Goal: Task Accomplishment & Management: Manage account settings

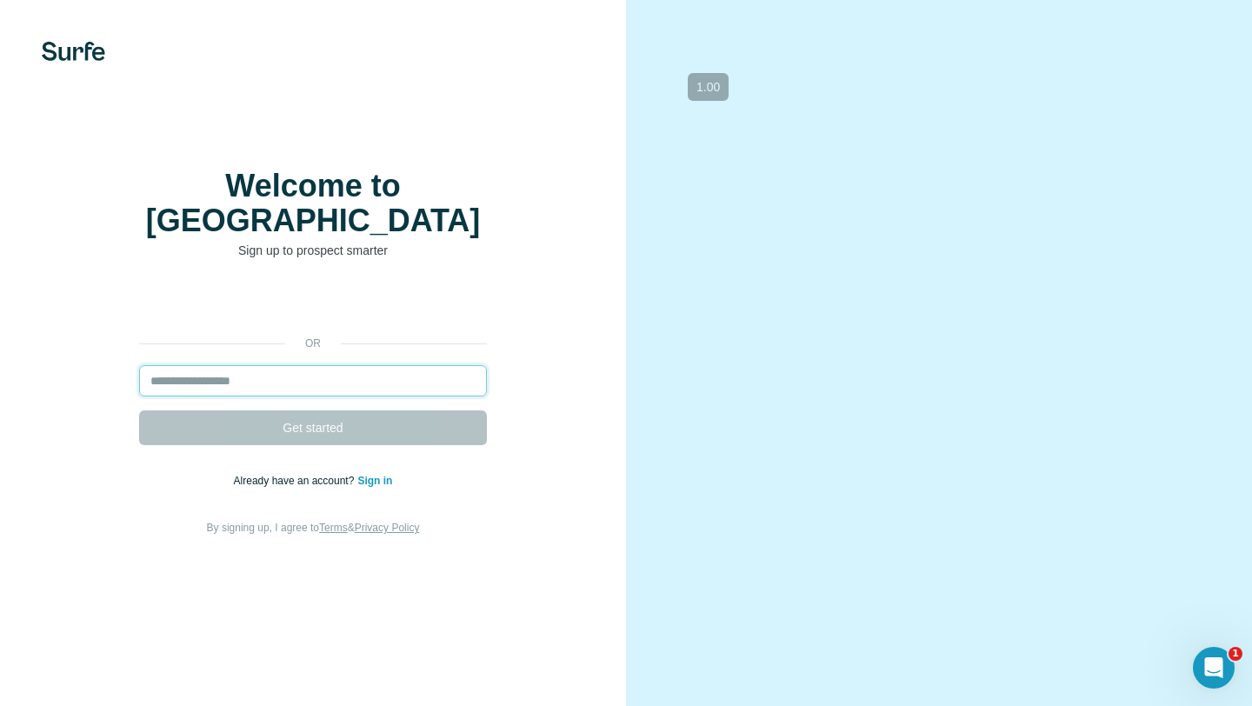
click at [277, 365] on input "email" at bounding box center [313, 380] width 348 height 31
click at [78, 56] on img at bounding box center [73, 51] width 63 height 19
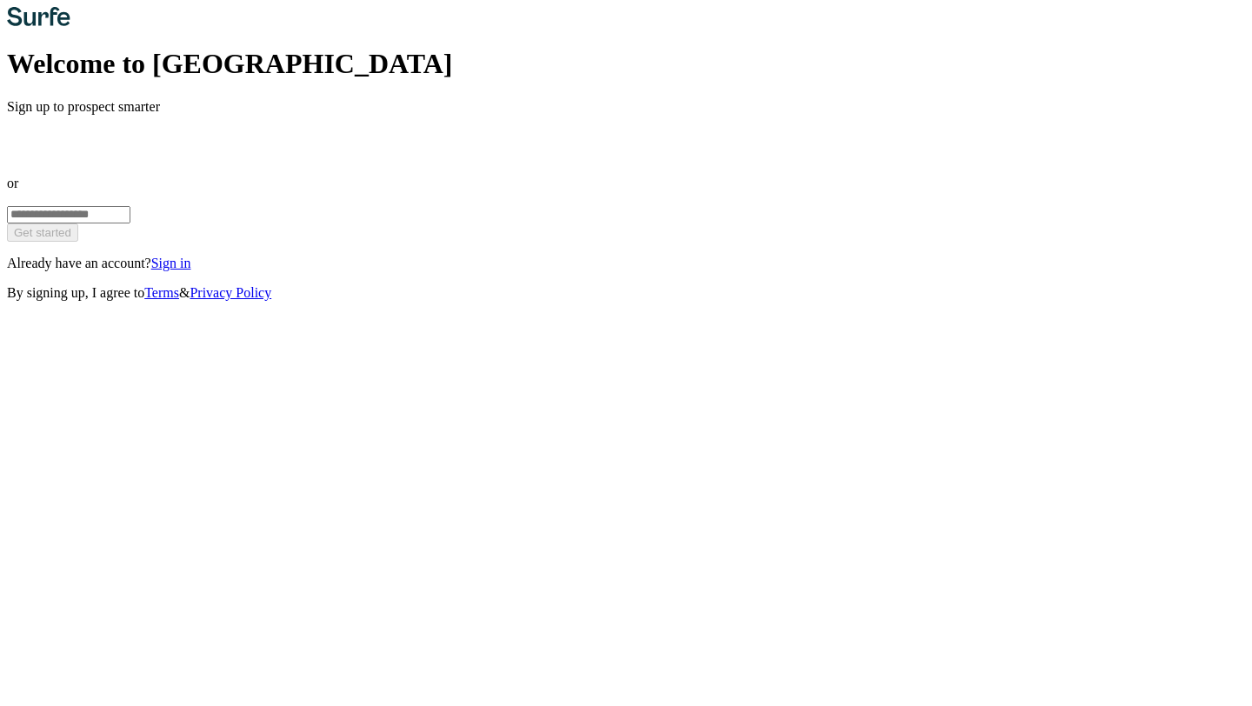
click at [377, 301] on div "or Get started Already have an account? Sign in By signing up, I agree to Terms…" at bounding box center [626, 214] width 1238 height 174
click at [130, 223] on input "email" at bounding box center [68, 214] width 123 height 17
type input "**********"
click at [78, 242] on button "Get started" at bounding box center [42, 232] width 71 height 18
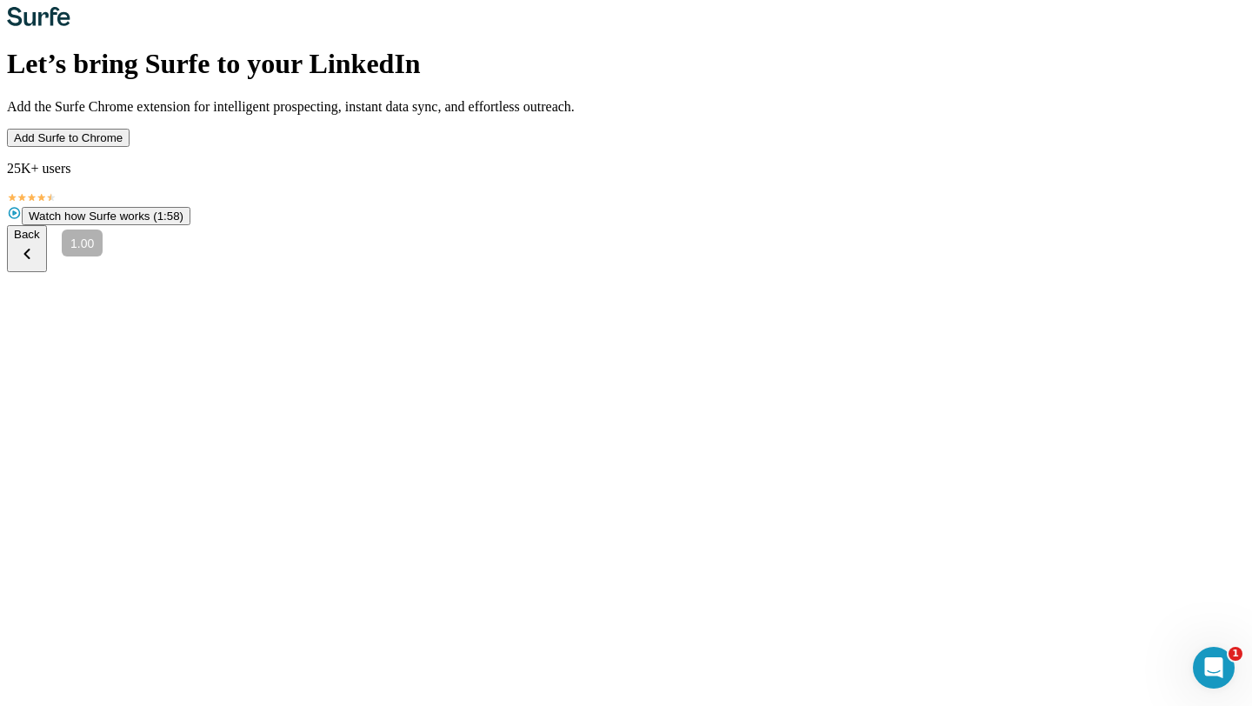
click at [123, 144] on span "Add Surfe to Chrome" at bounding box center [68, 137] width 109 height 13
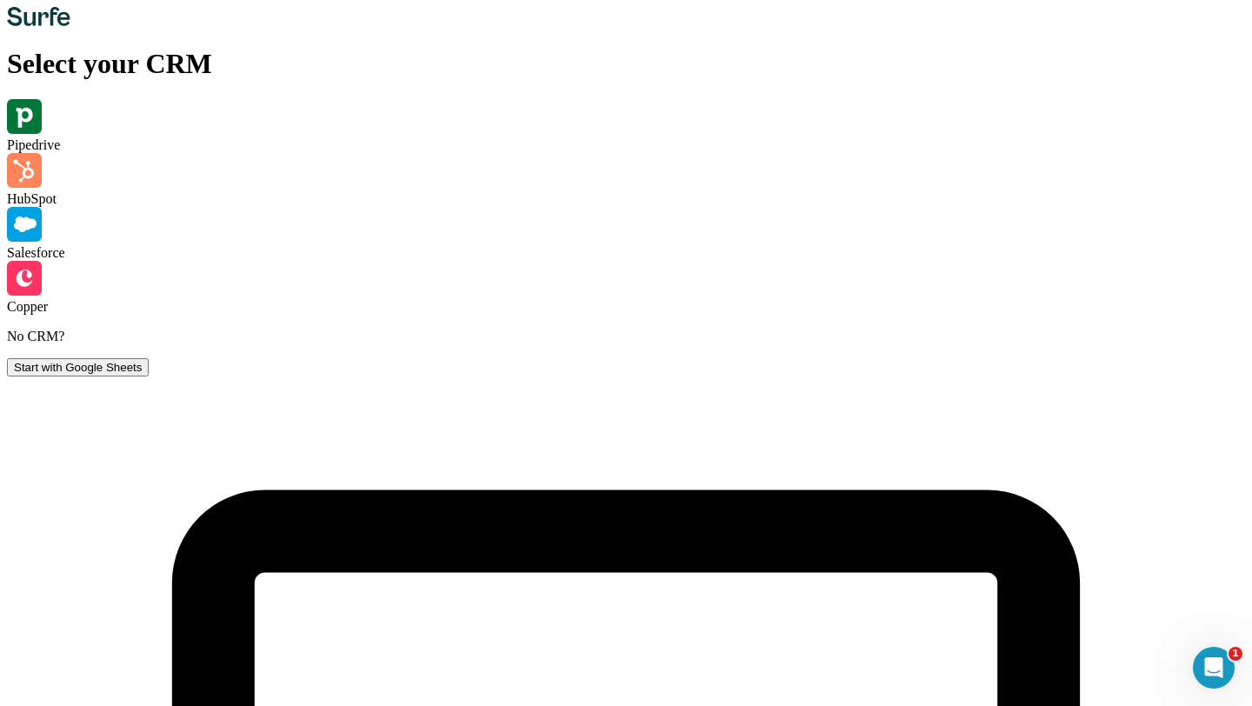
click at [142, 374] on span "Start with Google Sheets" at bounding box center [78, 367] width 128 height 13
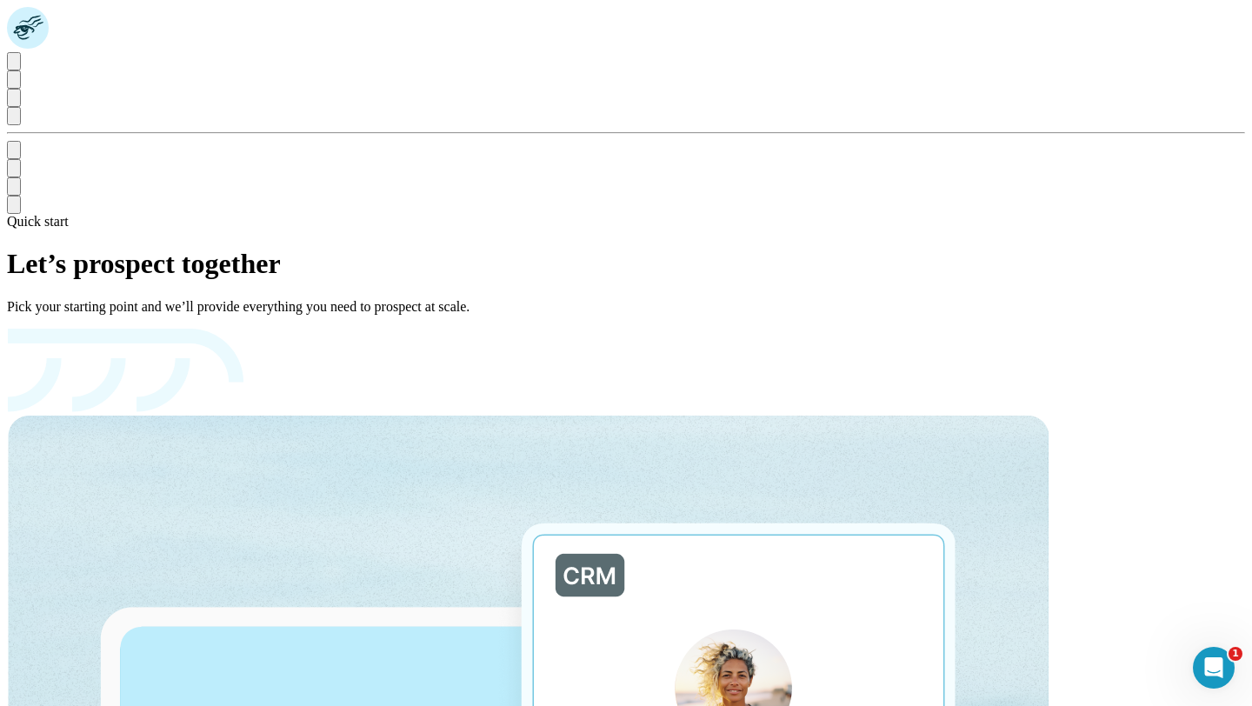
click at [14, 65] on icon "Quick start" at bounding box center [14, 65] width 0 height 0
click at [14, 172] on icon "Use Surfe API" at bounding box center [14, 172] width 0 height 0
click at [14, 154] on icon "Use Surfe on LinkedIn" at bounding box center [14, 154] width 0 height 0
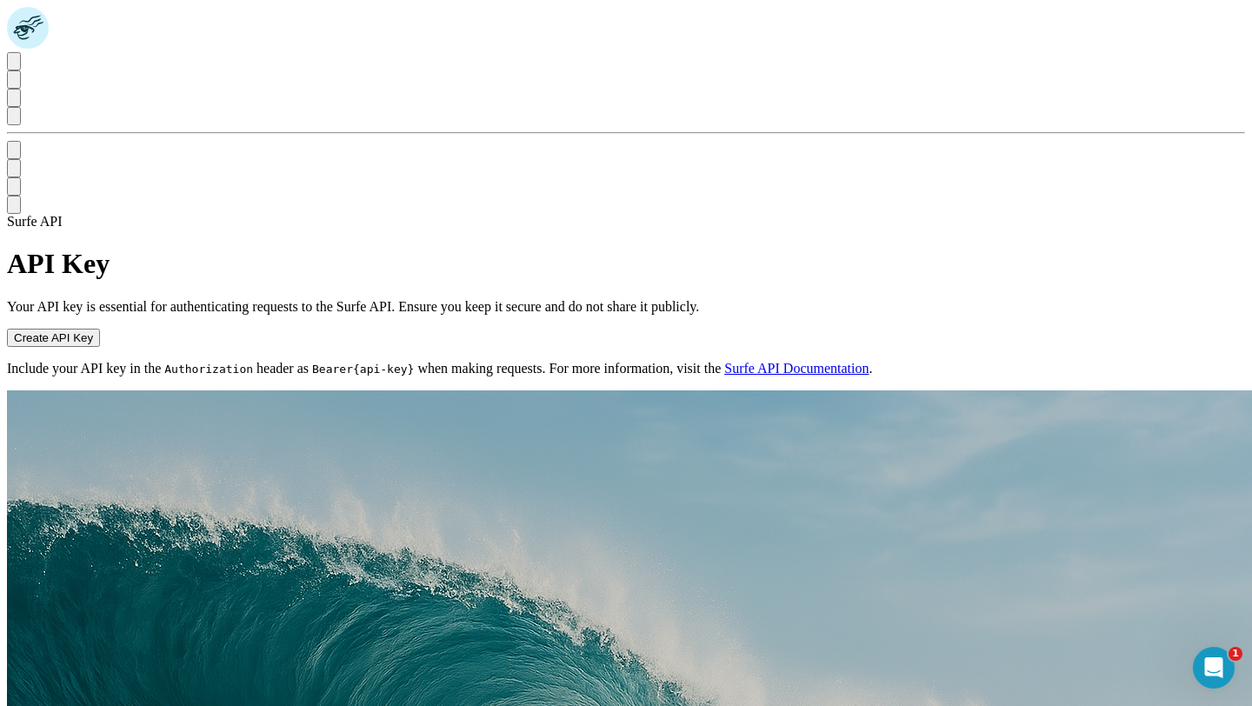
click at [25, 29] on rect at bounding box center [28, 28] width 42 height 42
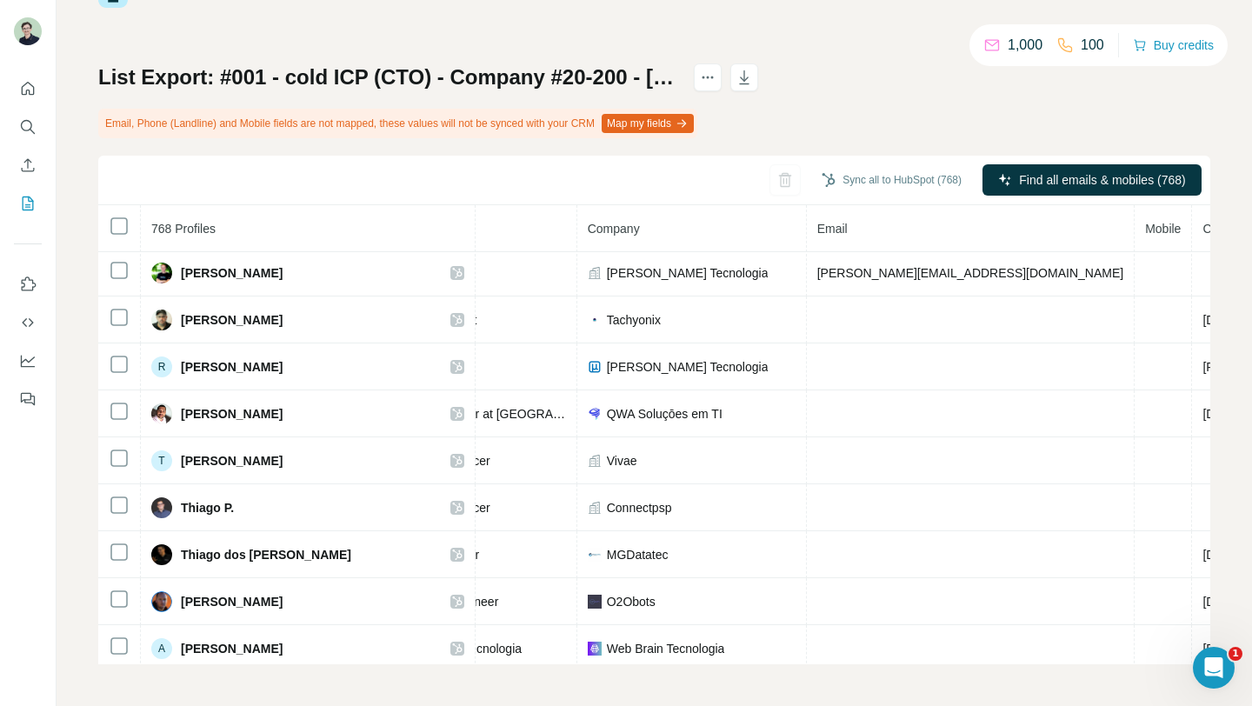
scroll to position [5220, 333]
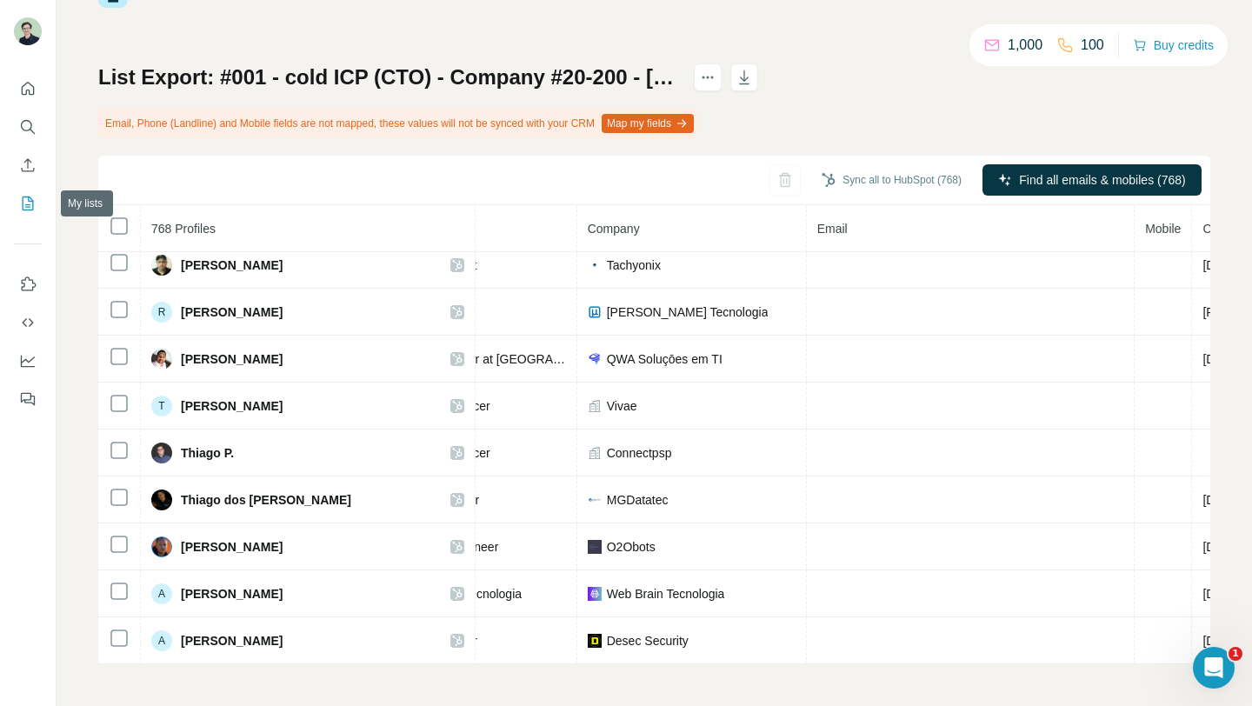
click at [26, 197] on icon "My lists" at bounding box center [27, 203] width 17 height 17
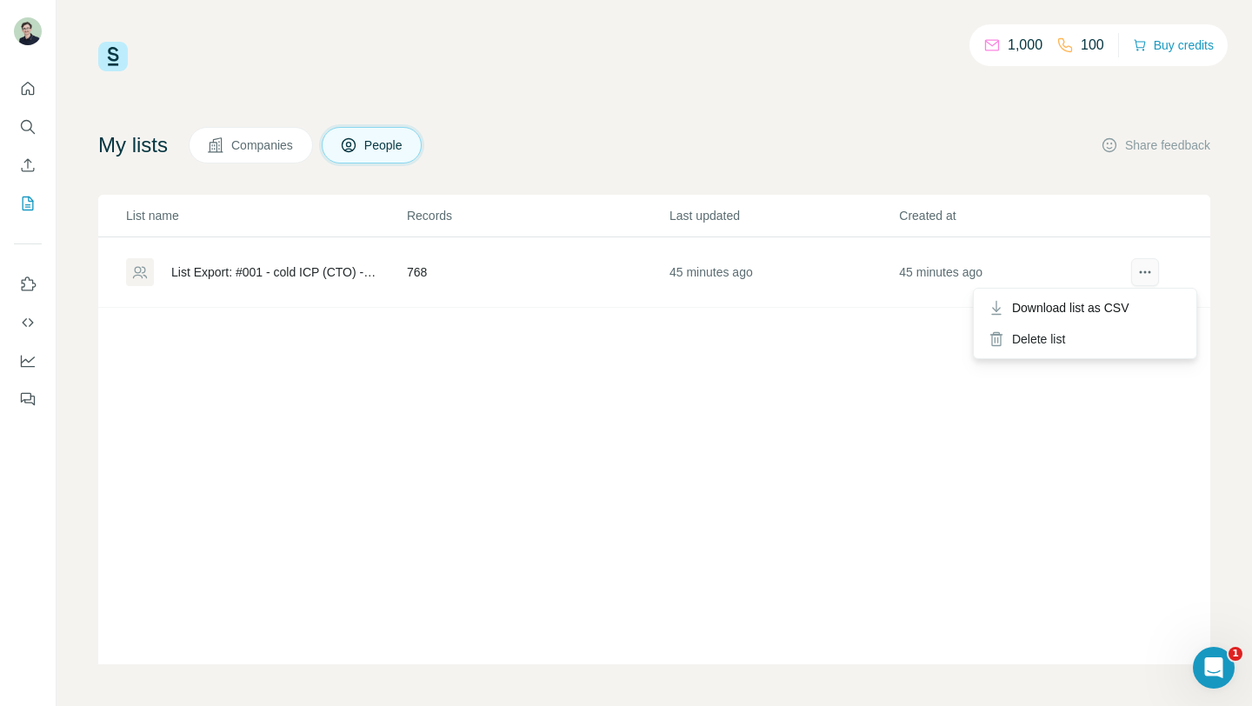
click at [1150, 275] on icon "actions" at bounding box center [1144, 271] width 17 height 17
click at [306, 276] on div "List Export: #001 - cold ICP (CTO) - Company #20-200 - [DATE] 23:32" at bounding box center [274, 271] width 206 height 17
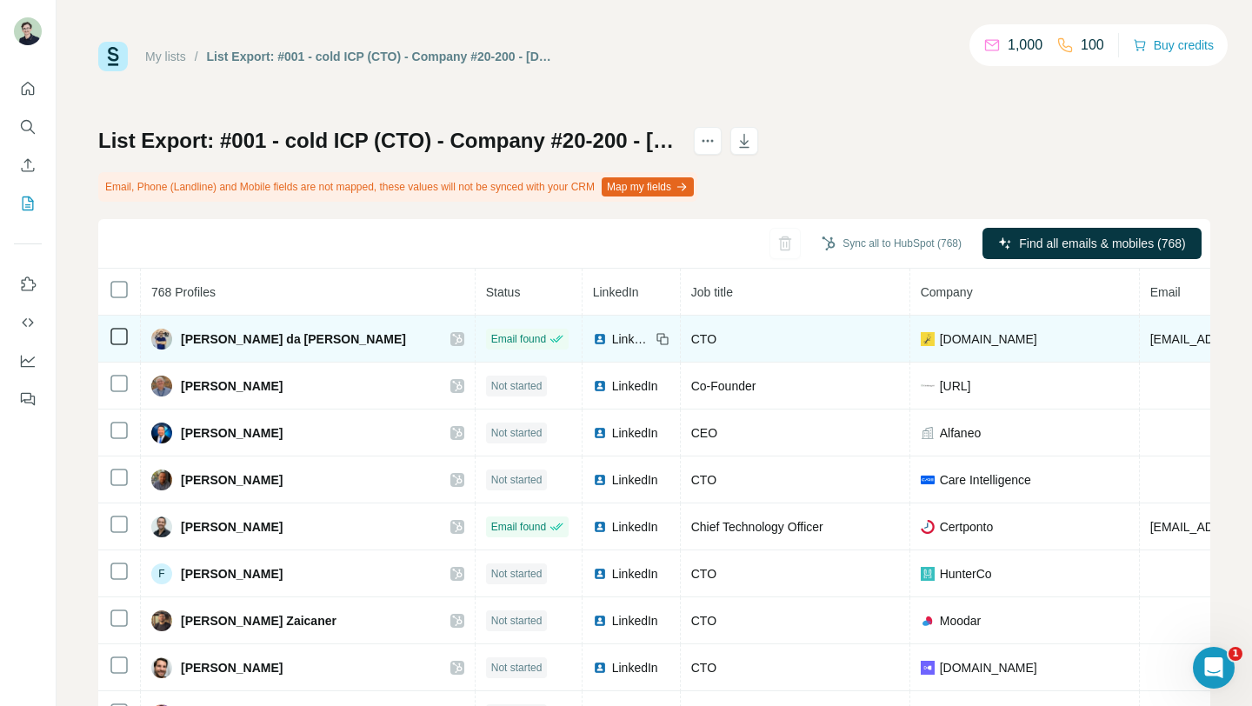
click at [287, 341] on span "[PERSON_NAME] da [PERSON_NAME]" at bounding box center [293, 338] width 225 height 17
